Goal: Find specific page/section: Find specific page/section

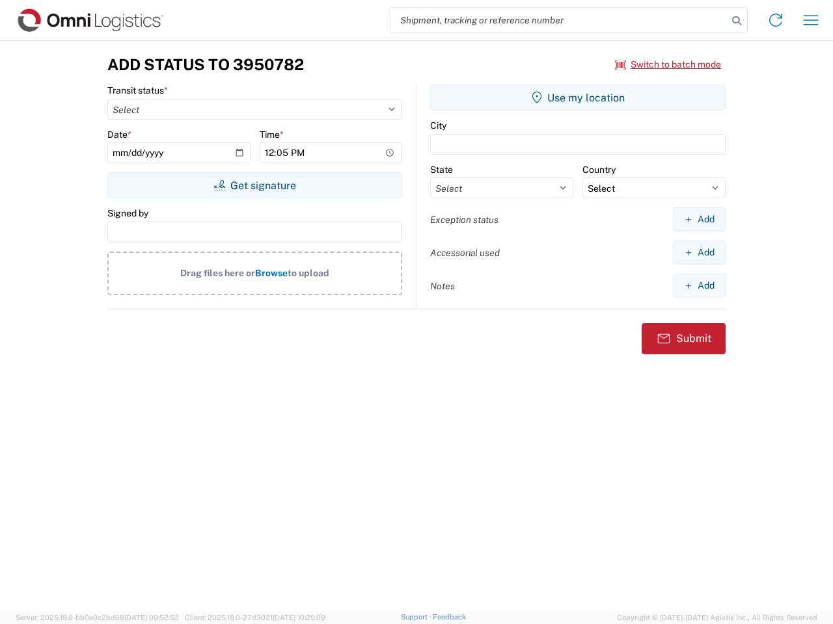
click at [559, 20] on input "search" at bounding box center [558, 20] width 337 height 25
click at [736, 21] on icon at bounding box center [736, 21] width 18 height 18
click at [775, 20] on icon at bounding box center [775, 20] width 21 height 21
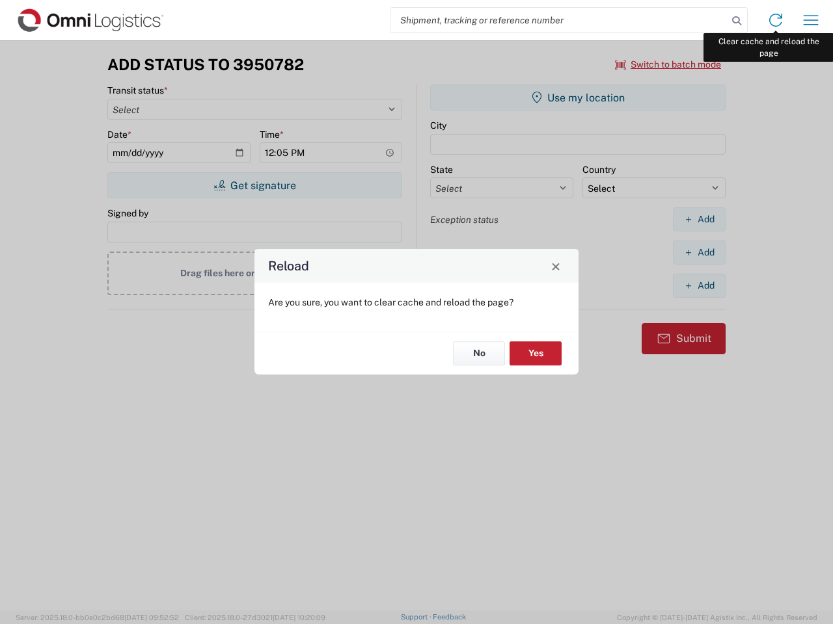
click at [810, 20] on div "Reload Are you sure, you want to clear cache and reload the page? No Yes" at bounding box center [416, 312] width 833 height 624
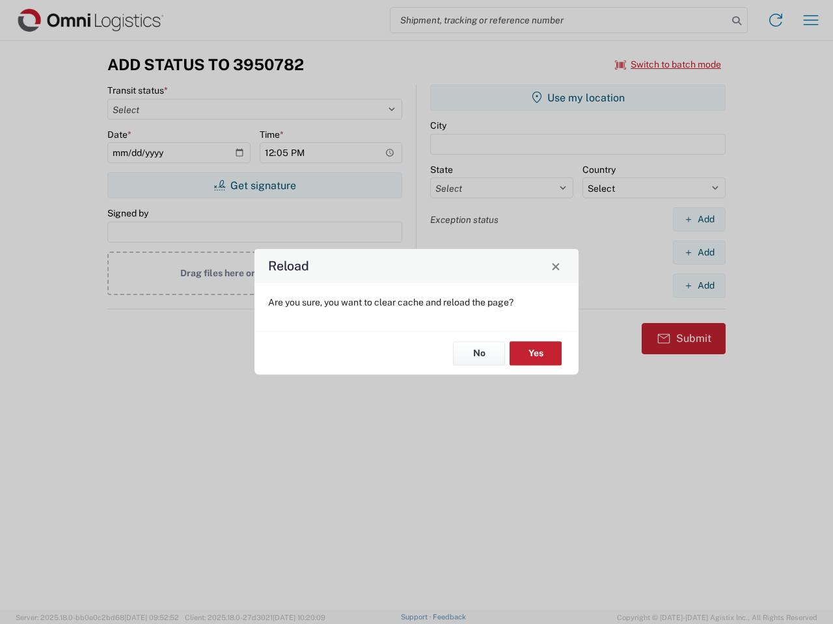
click at [668, 64] on div "Reload Are you sure, you want to clear cache and reload the page? No Yes" at bounding box center [416, 312] width 833 height 624
click at [254, 185] on div "Reload Are you sure, you want to clear cache and reload the page? No Yes" at bounding box center [416, 312] width 833 height 624
click at [578, 98] on div "Reload Are you sure, you want to clear cache and reload the page? No Yes" at bounding box center [416, 312] width 833 height 624
click at [699, 219] on div "Reload Are you sure, you want to clear cache and reload the page? No Yes" at bounding box center [416, 312] width 833 height 624
click at [699, 252] on div "Reload Are you sure, you want to clear cache and reload the page? No Yes" at bounding box center [416, 312] width 833 height 624
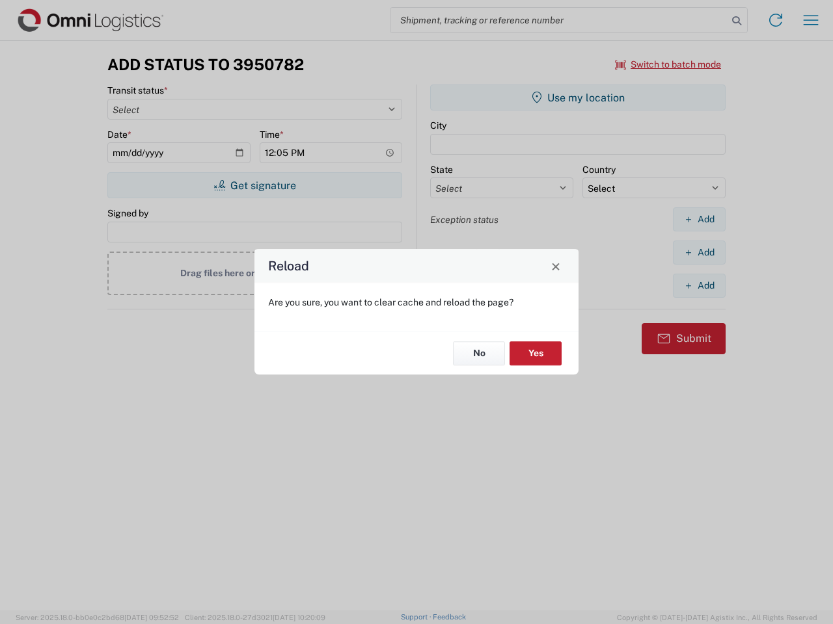
click at [699, 286] on div "Reload Are you sure, you want to clear cache and reload the page? No Yes" at bounding box center [416, 312] width 833 height 624
